Goal: Information Seeking & Learning: Learn about a topic

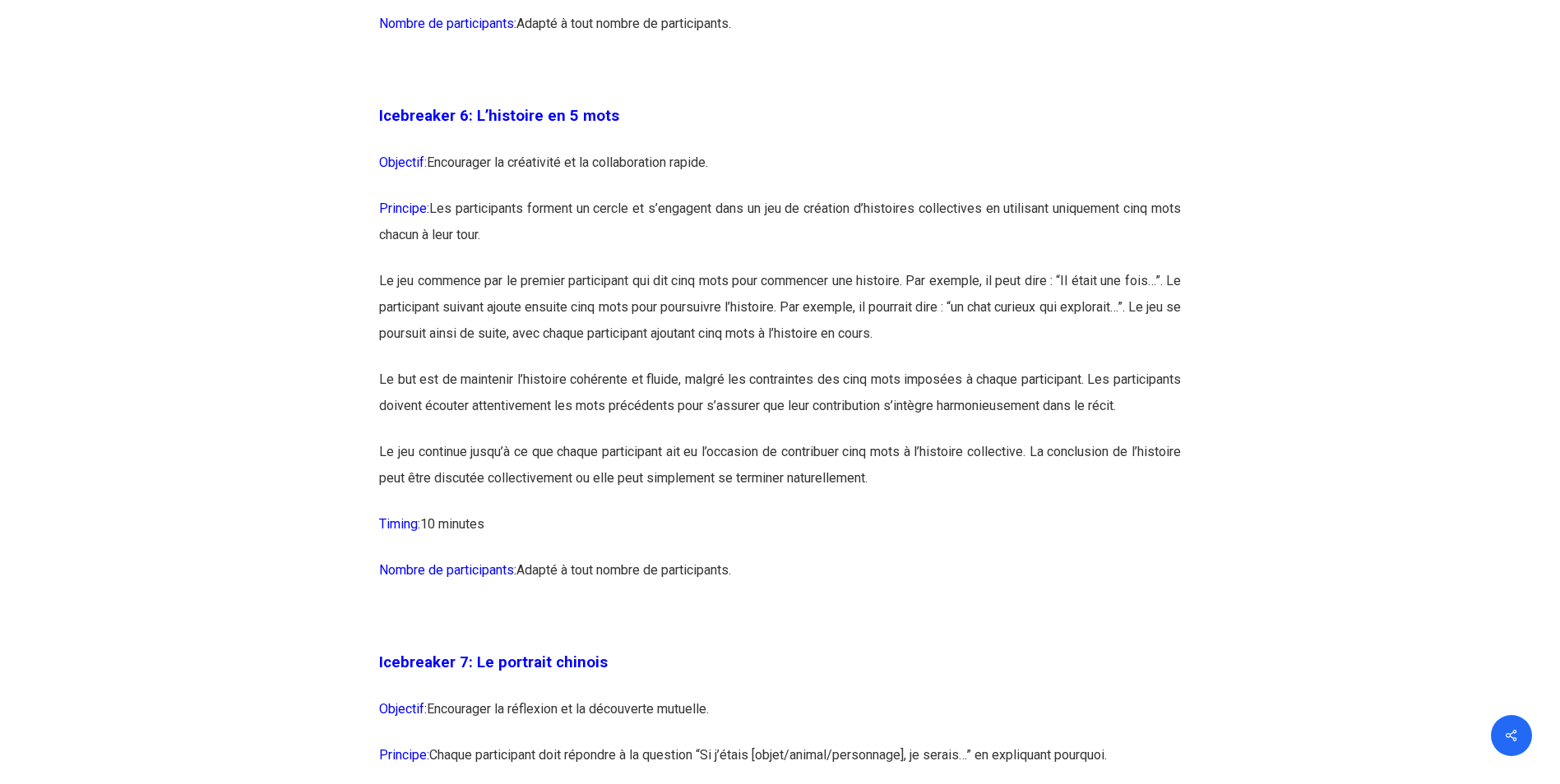
scroll to position [3617, 0]
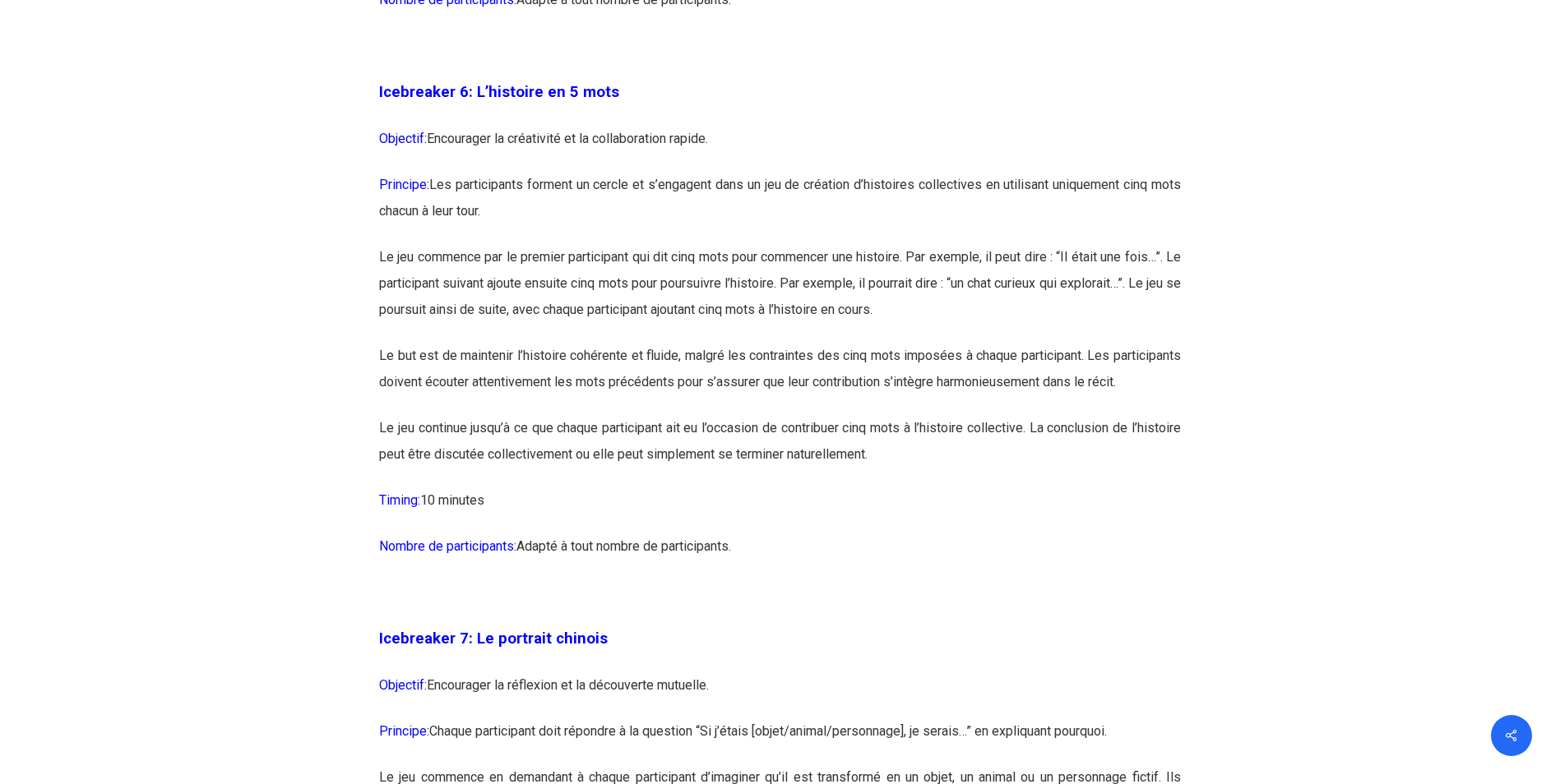
click at [721, 672] on p "Icebreaker 7: Le portrait chinois" at bounding box center [780, 648] width 802 height 47
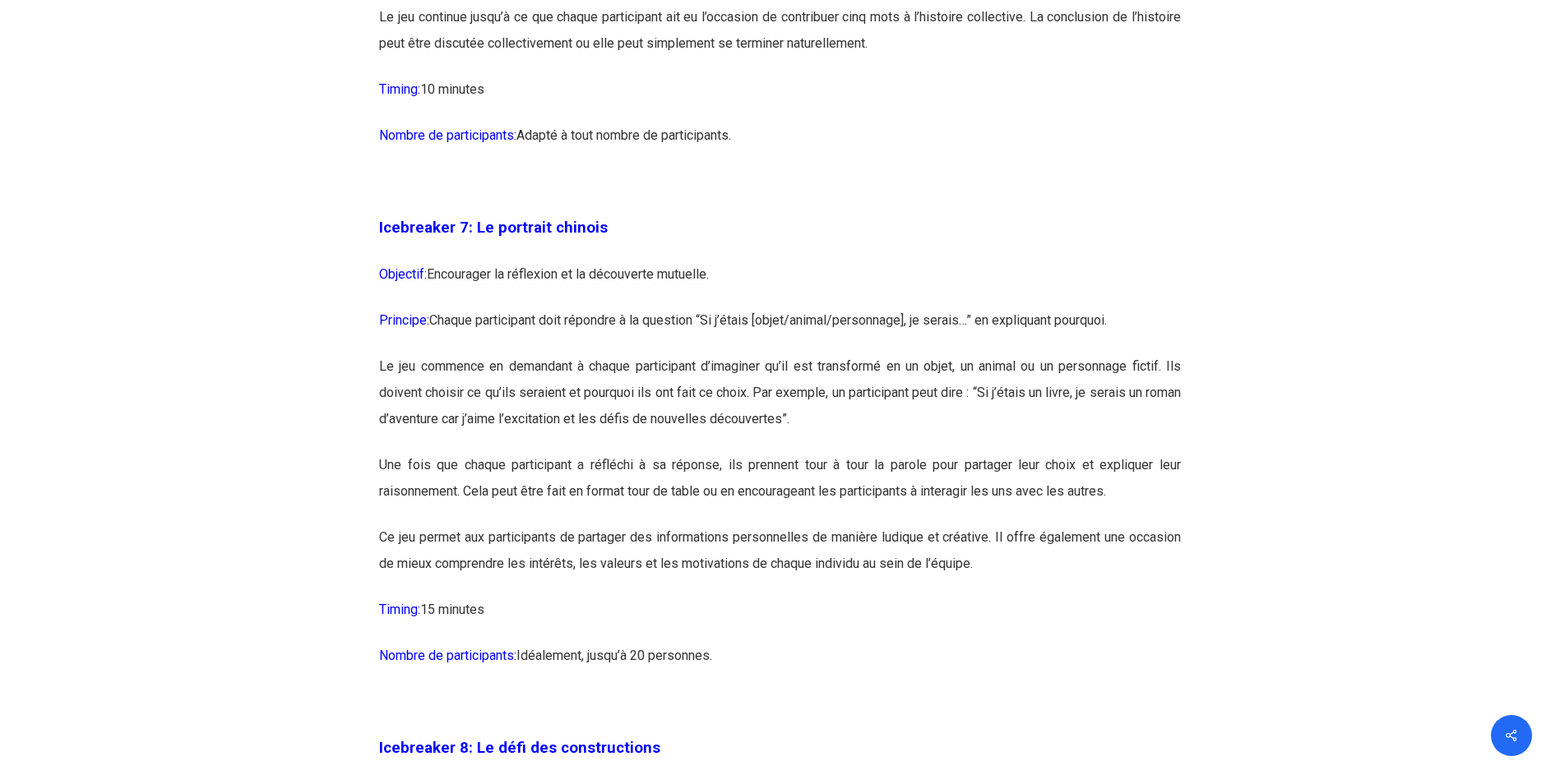
scroll to position [4192, 0]
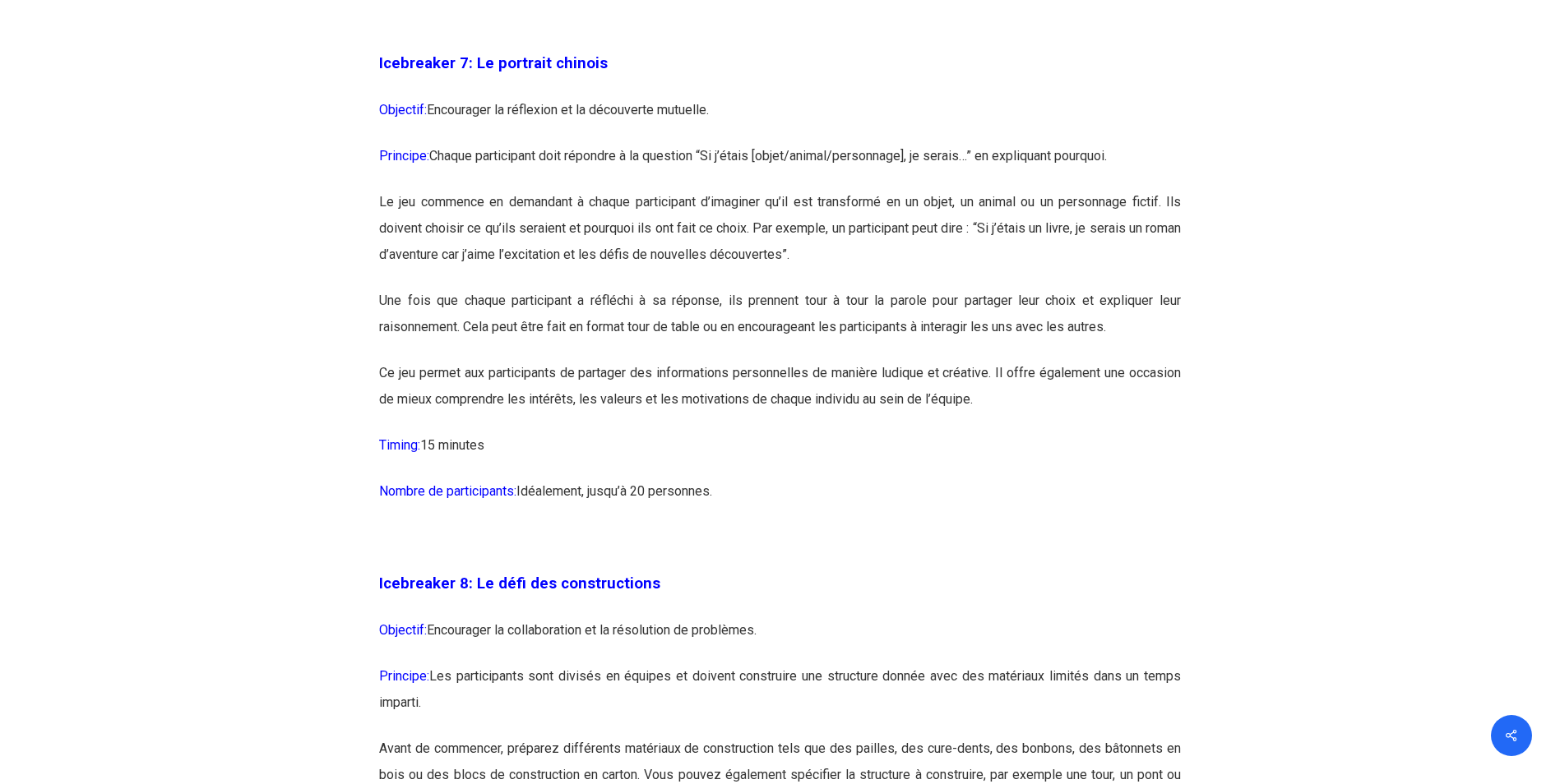
drag, startPoint x: 379, startPoint y: 109, endPoint x: 774, endPoint y: 565, distance: 603.3
copy div "Loremipsum 8: Do sitametc adipisc Elitsedd: Eiusmodtem in utlaboree do ma aliqu…"
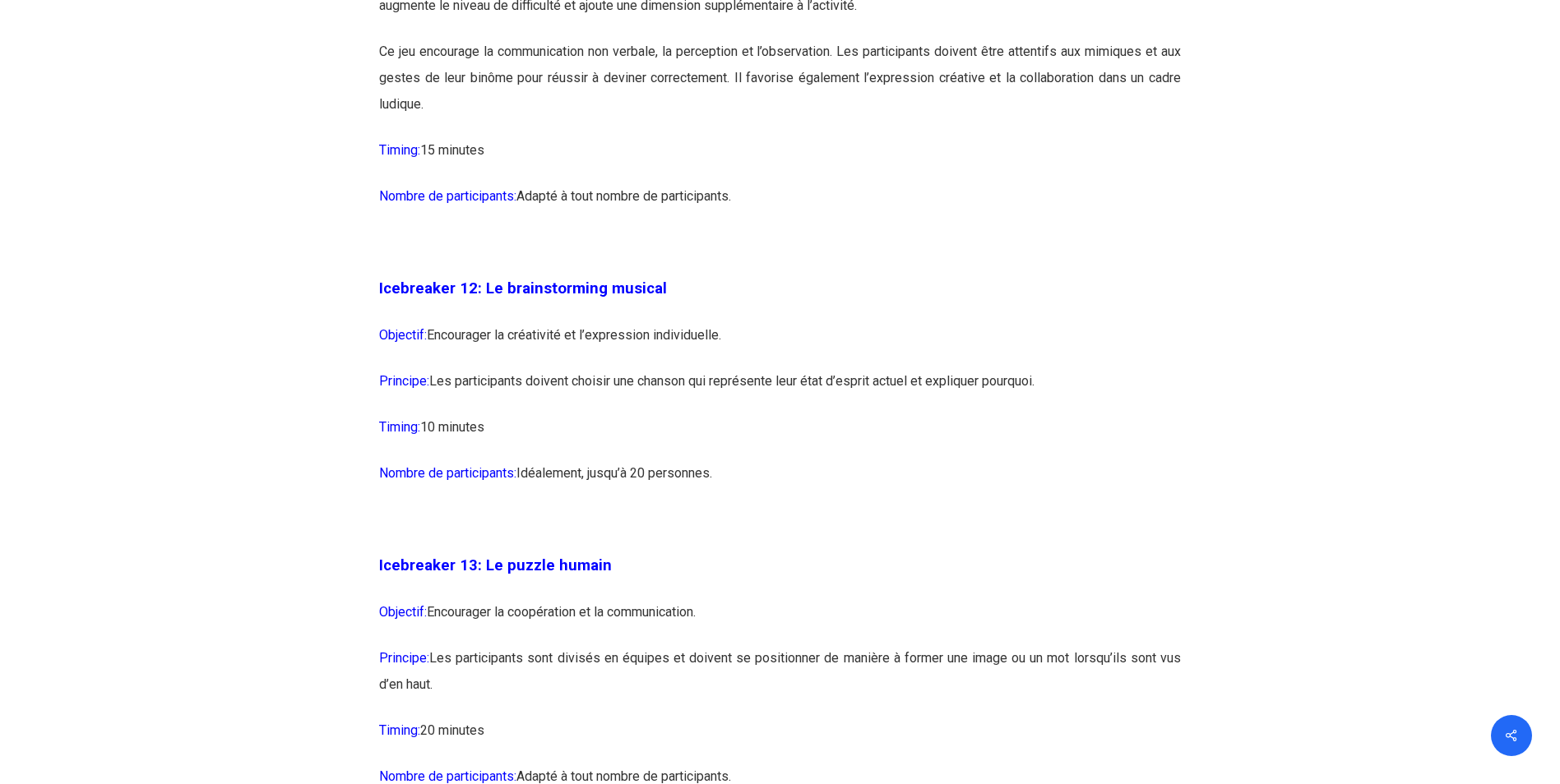
scroll to position [7069, 0]
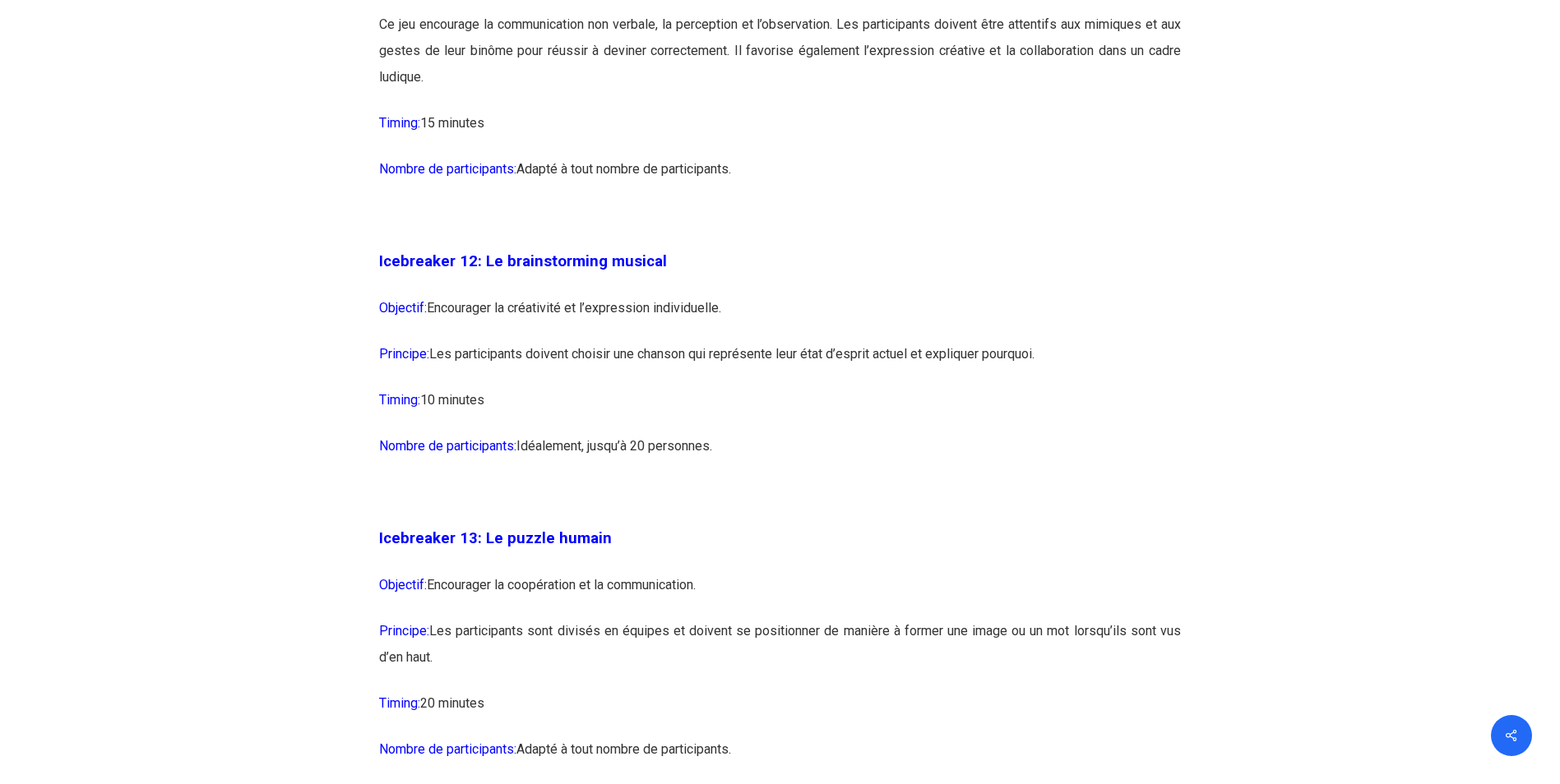
drag, startPoint x: 480, startPoint y: 309, endPoint x: 702, endPoint y: 454, distance: 265.2
drag, startPoint x: 702, startPoint y: 454, endPoint x: 585, endPoint y: 397, distance: 130.1
copy div "Le brainstorming musical Objectif: Encourager la créativité et l’expression ind…"
click at [1054, 480] on p "Nombre de participants: [GEOGRAPHIC_DATA], jusqu’à 20 personnes." at bounding box center [780, 457] width 802 height 46
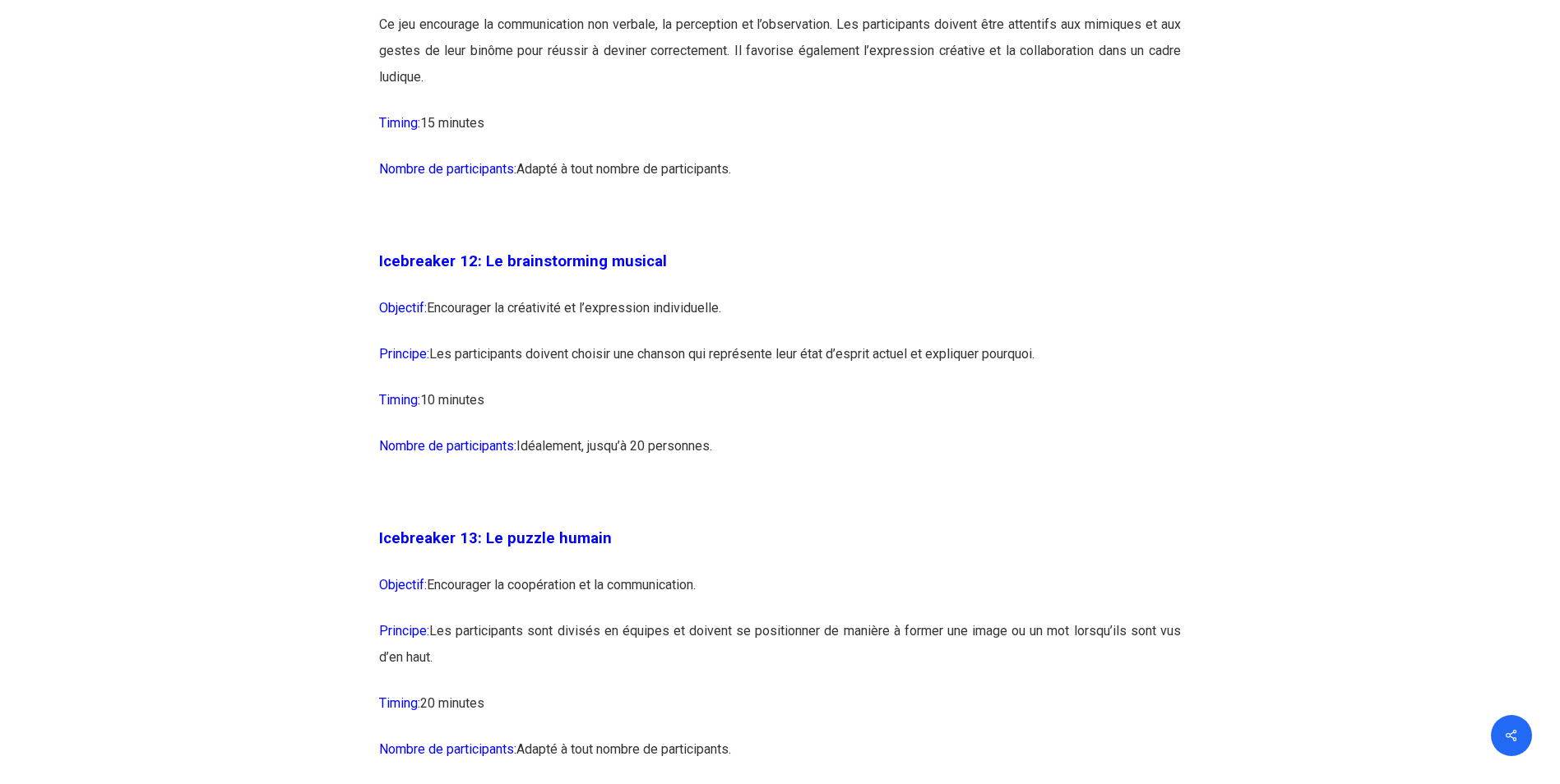
click at [852, 295] on p "Icebreaker 12: Le brainstorming musical" at bounding box center [780, 271] width 802 height 47
